Goal: Communication & Community: Answer question/provide support

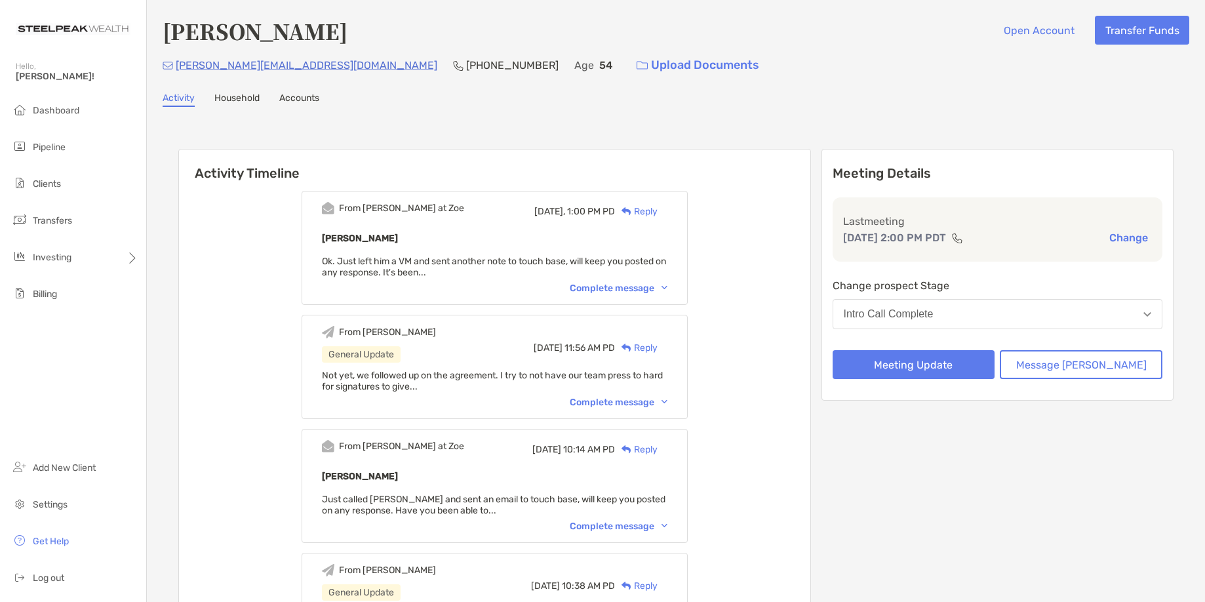
click at [658, 212] on div "Reply" at bounding box center [636, 212] width 43 height 14
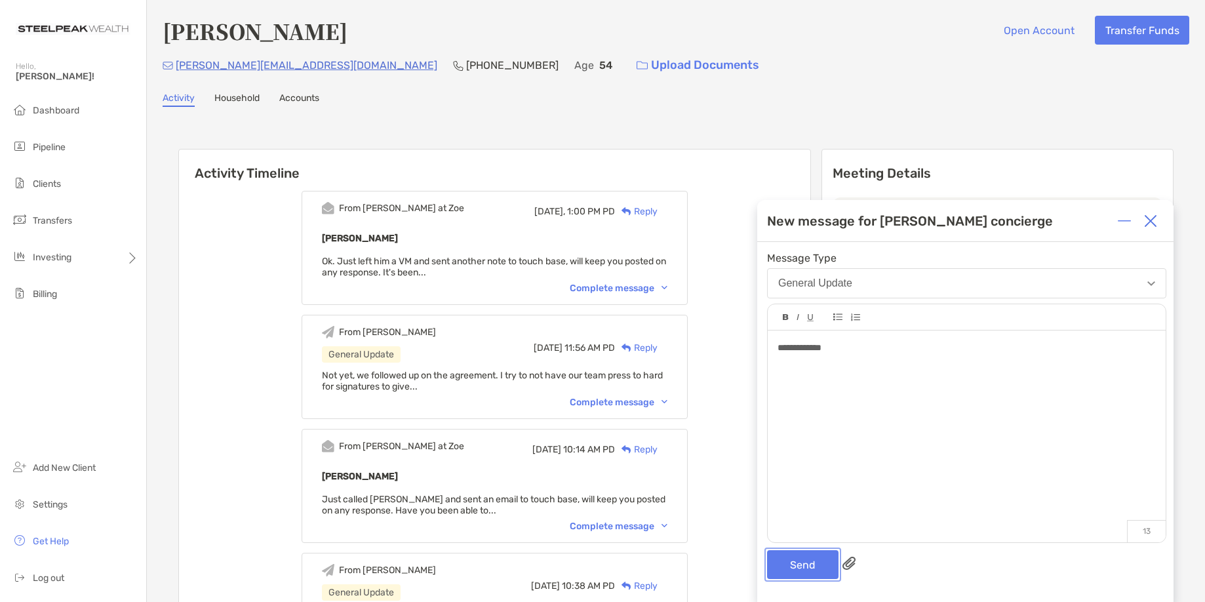
click at [783, 565] on button "Send" at bounding box center [802, 564] width 71 height 29
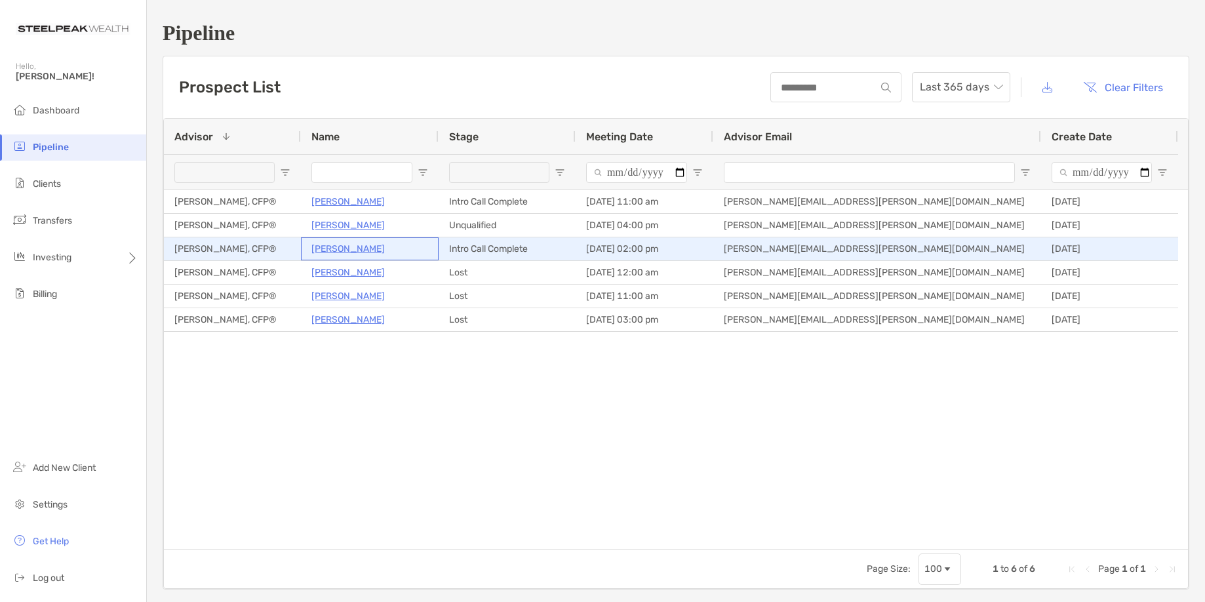
click at [327, 254] on p "[PERSON_NAME]" at bounding box center [347, 249] width 73 height 16
